Goal: Task Accomplishment & Management: Complete application form

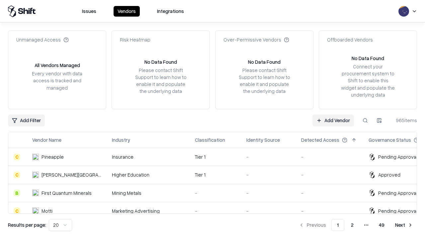
click at [333, 120] on link "Add Vendor" at bounding box center [334, 121] width 42 height 12
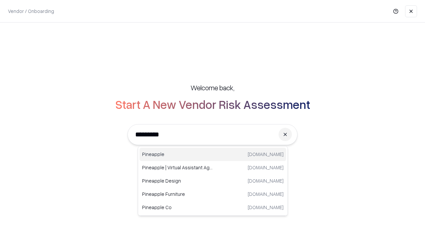
click at [213, 154] on div "Pineapple [DOMAIN_NAME]" at bounding box center [213, 154] width 147 height 13
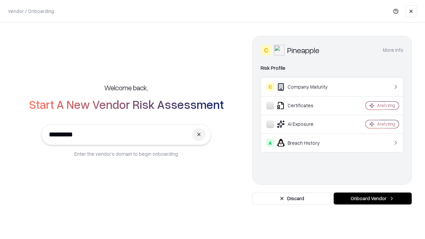
type input "*********"
click at [373, 199] on button "Onboard Vendor" at bounding box center [373, 199] width 78 height 12
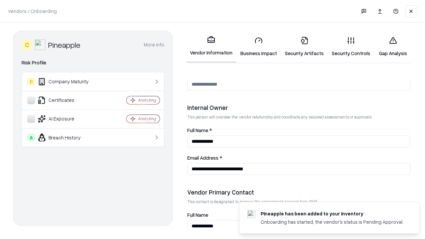
scroll to position [344, 0]
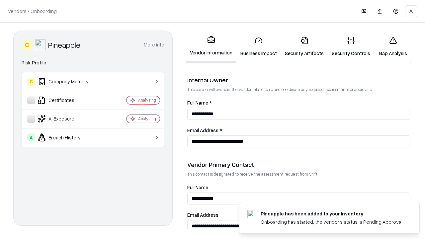
click at [304, 47] on link "Security Artifacts" at bounding box center [304, 46] width 47 height 31
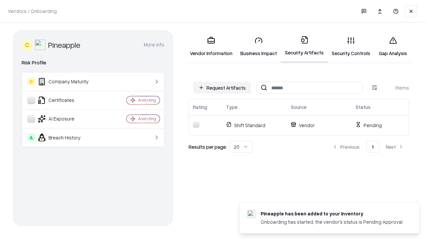
click at [222, 88] on button "Request Artifacts" at bounding box center [222, 88] width 58 height 12
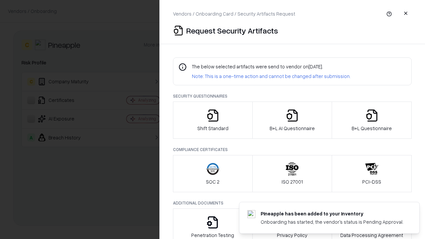
click at [372, 120] on icon "button" at bounding box center [371, 115] width 13 height 13
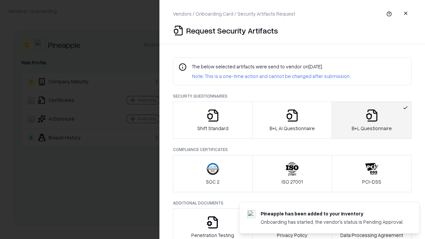
click at [292, 120] on icon "button" at bounding box center [292, 115] width 13 height 13
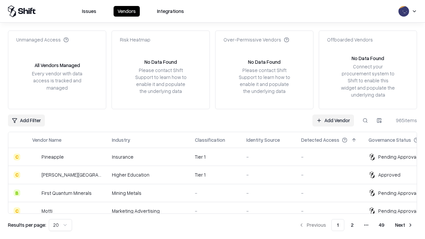
click at [333, 120] on link "Add Vendor" at bounding box center [334, 121] width 42 height 12
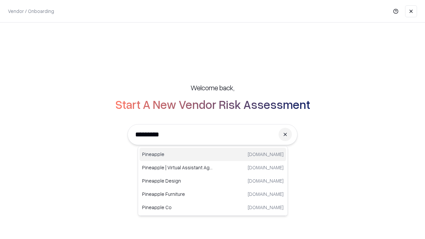
click at [213, 154] on div "Pineapple [DOMAIN_NAME]" at bounding box center [213, 154] width 147 height 13
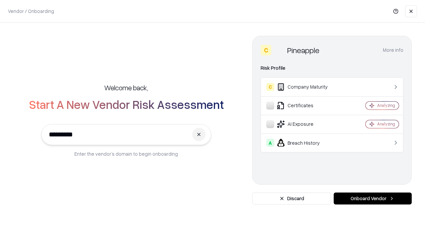
type input "*********"
click at [373, 199] on button "Onboard Vendor" at bounding box center [373, 199] width 78 height 12
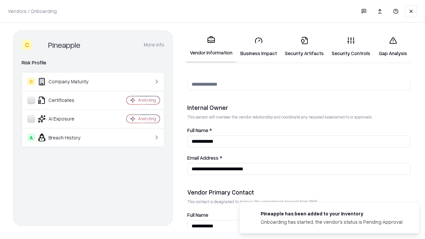
scroll to position [344, 0]
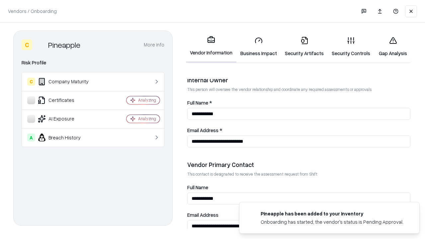
click at [393, 47] on link "Gap Analysis" at bounding box center [393, 46] width 38 height 31
